Goal: Download file/media

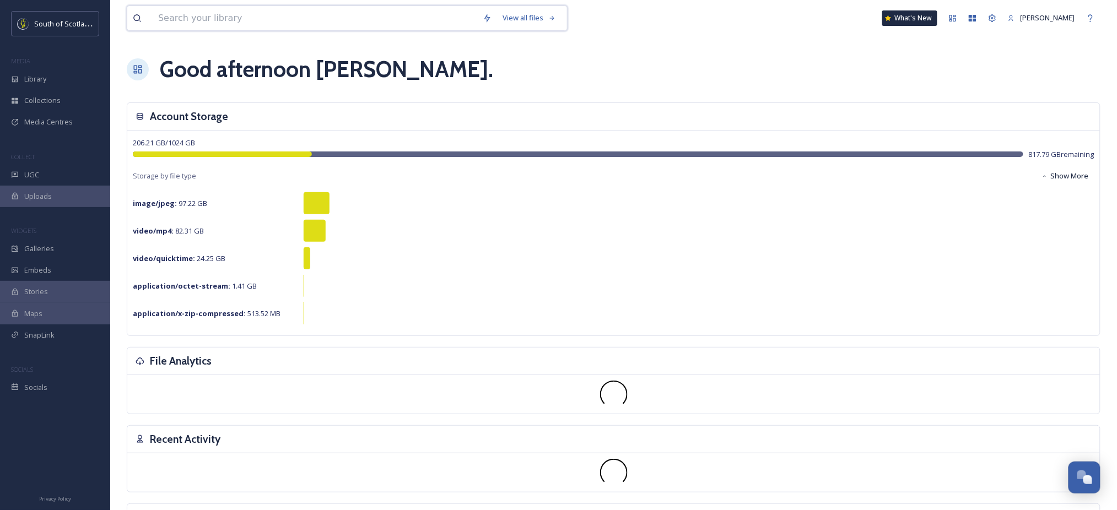
click at [180, 23] on input at bounding box center [315, 18] width 325 height 24
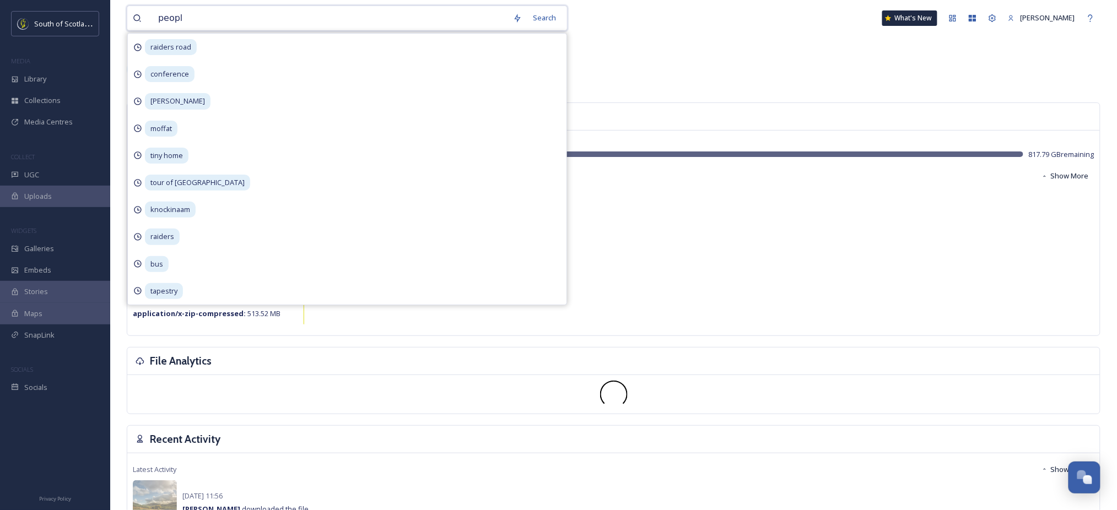
type input "people"
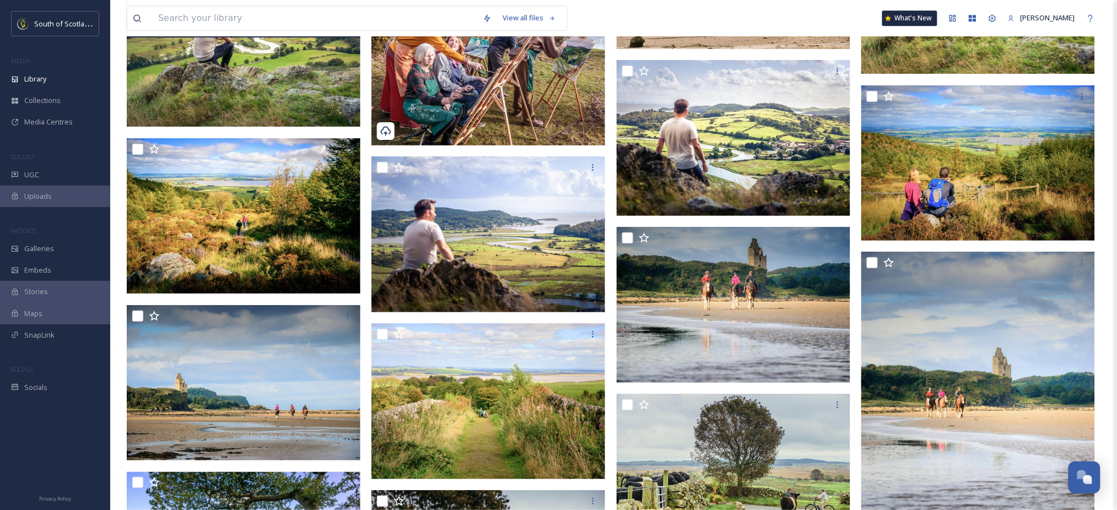
scroll to position [2576, 0]
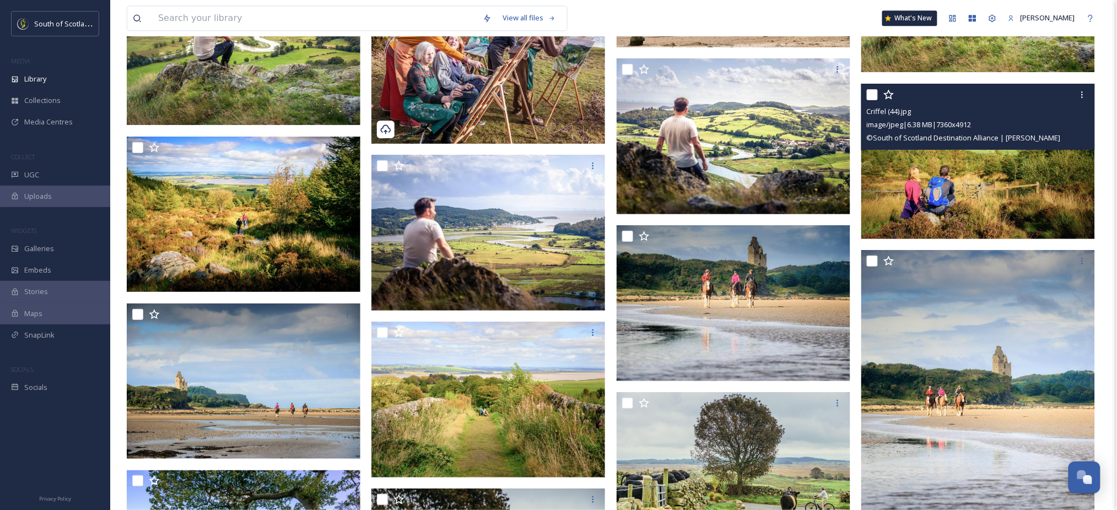
click at [1018, 191] on img at bounding box center [978, 162] width 234 height 156
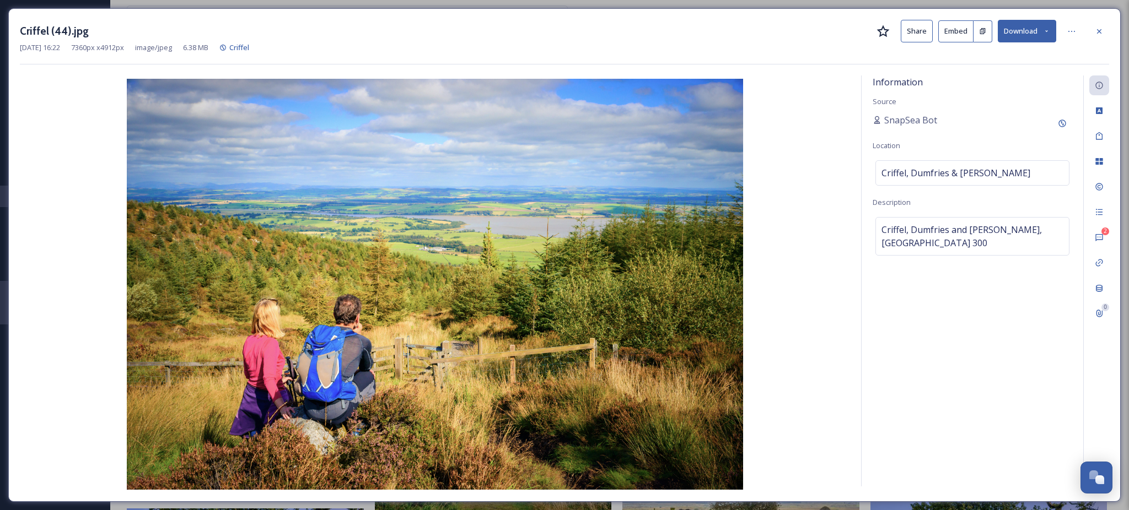
click at [1044, 33] on icon at bounding box center [1046, 31] width 7 height 7
click at [965, 98] on span "Download Medium (1080 x 721)" at bounding box center [997, 100] width 102 height 10
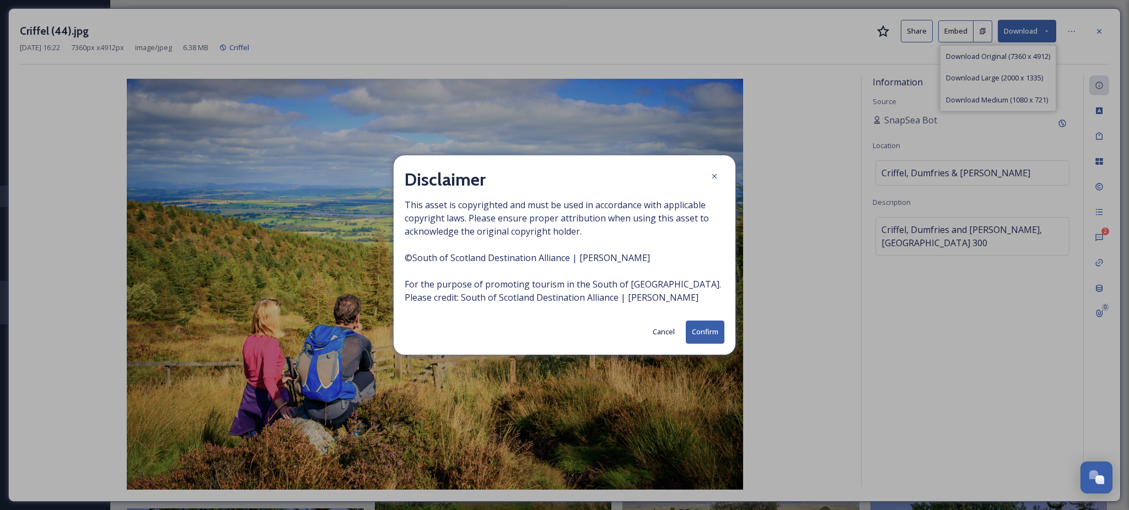
click at [711, 334] on button "Confirm" at bounding box center [704, 332] width 39 height 23
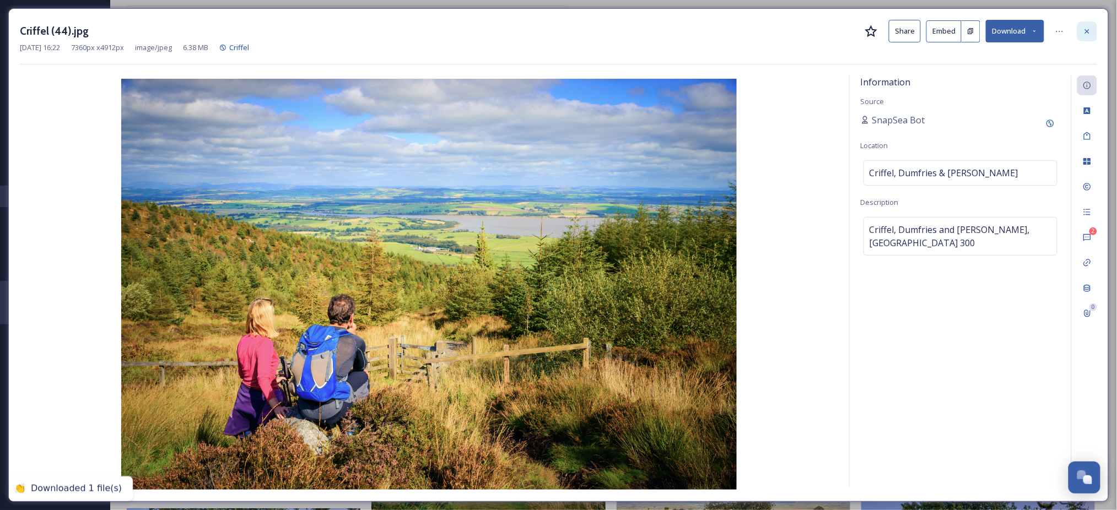
click at [1092, 27] on div at bounding box center [1087, 31] width 20 height 20
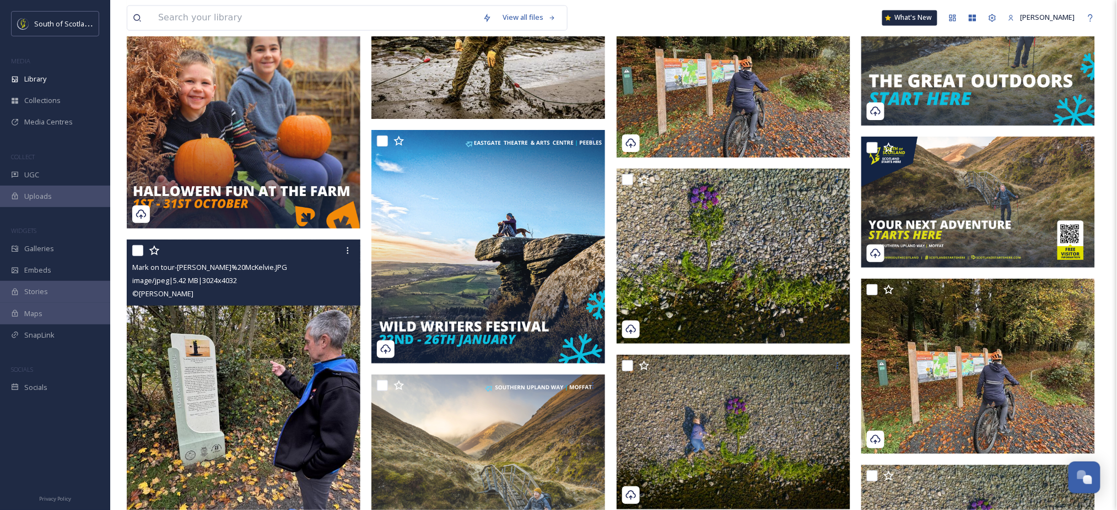
scroll to position [4019, 0]
